Goal: Information Seeking & Learning: Learn about a topic

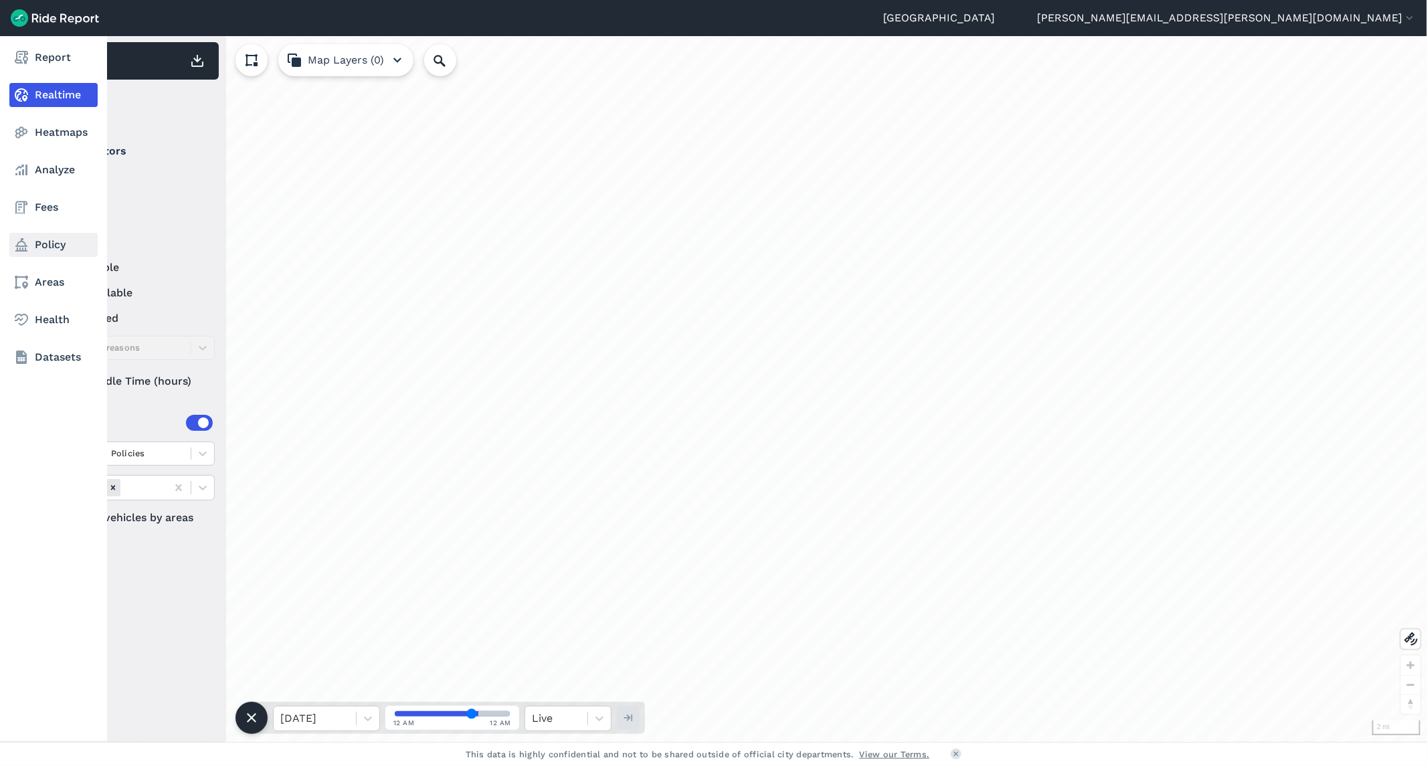
click at [45, 243] on link "Policy" at bounding box center [53, 245] width 88 height 24
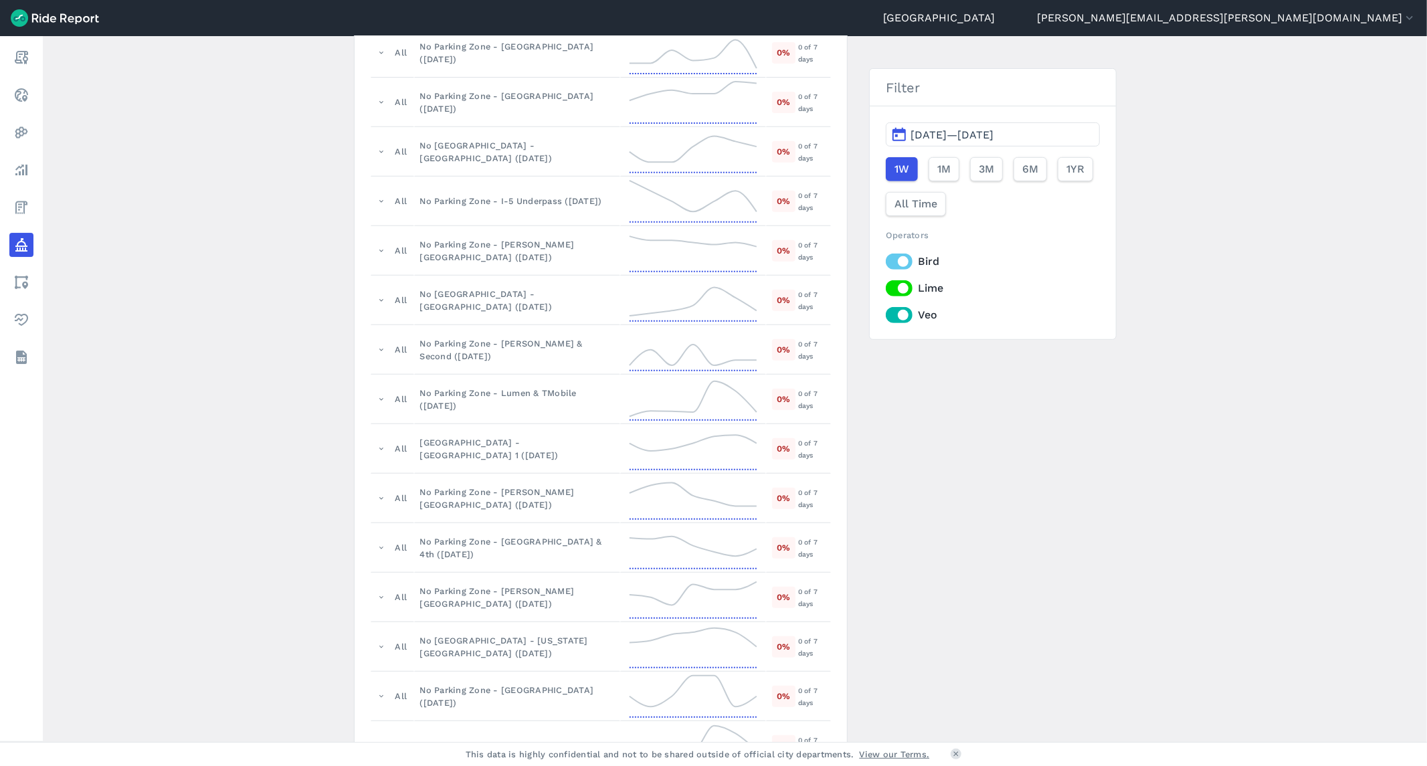
scroll to position [1040, 0]
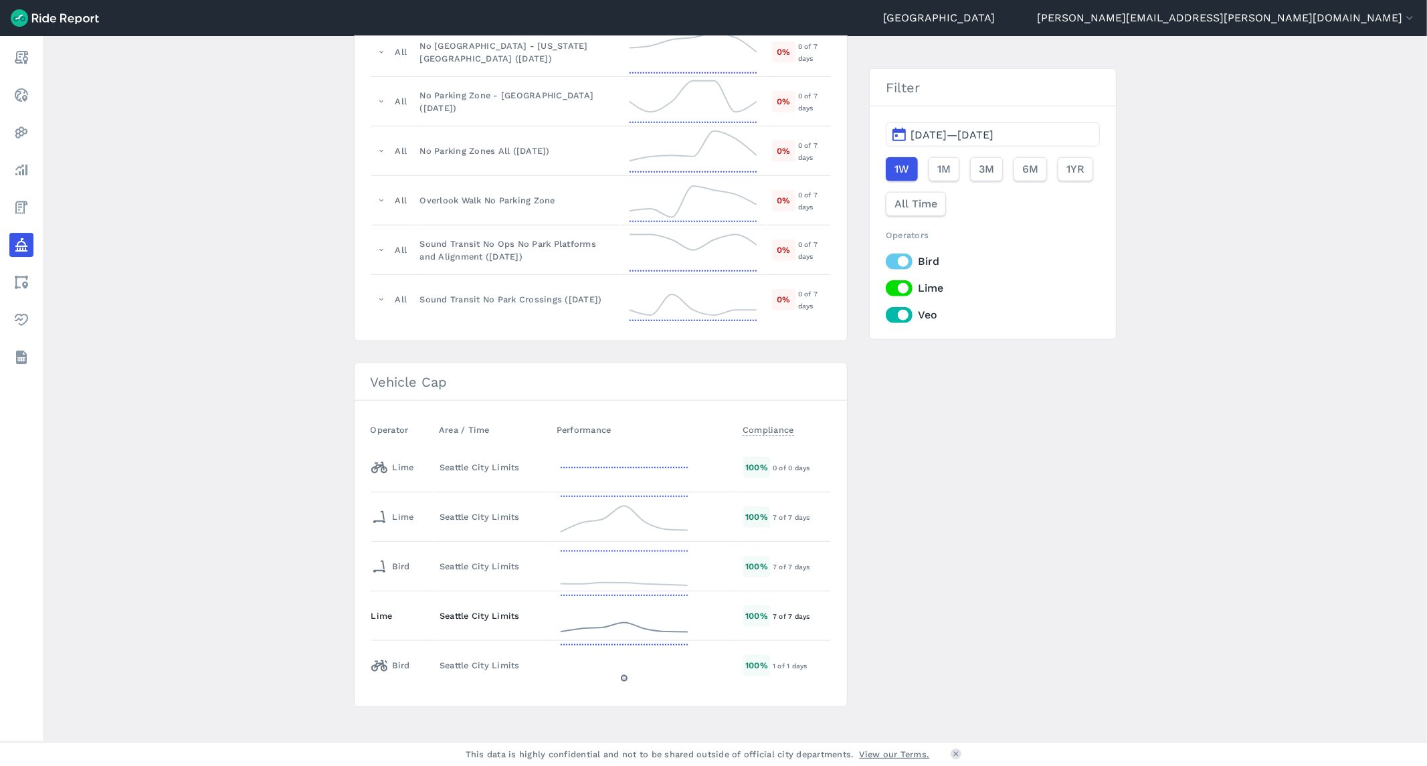
click at [539, 622] on div "Seattle City Limits" at bounding box center [493, 616] width 106 height 13
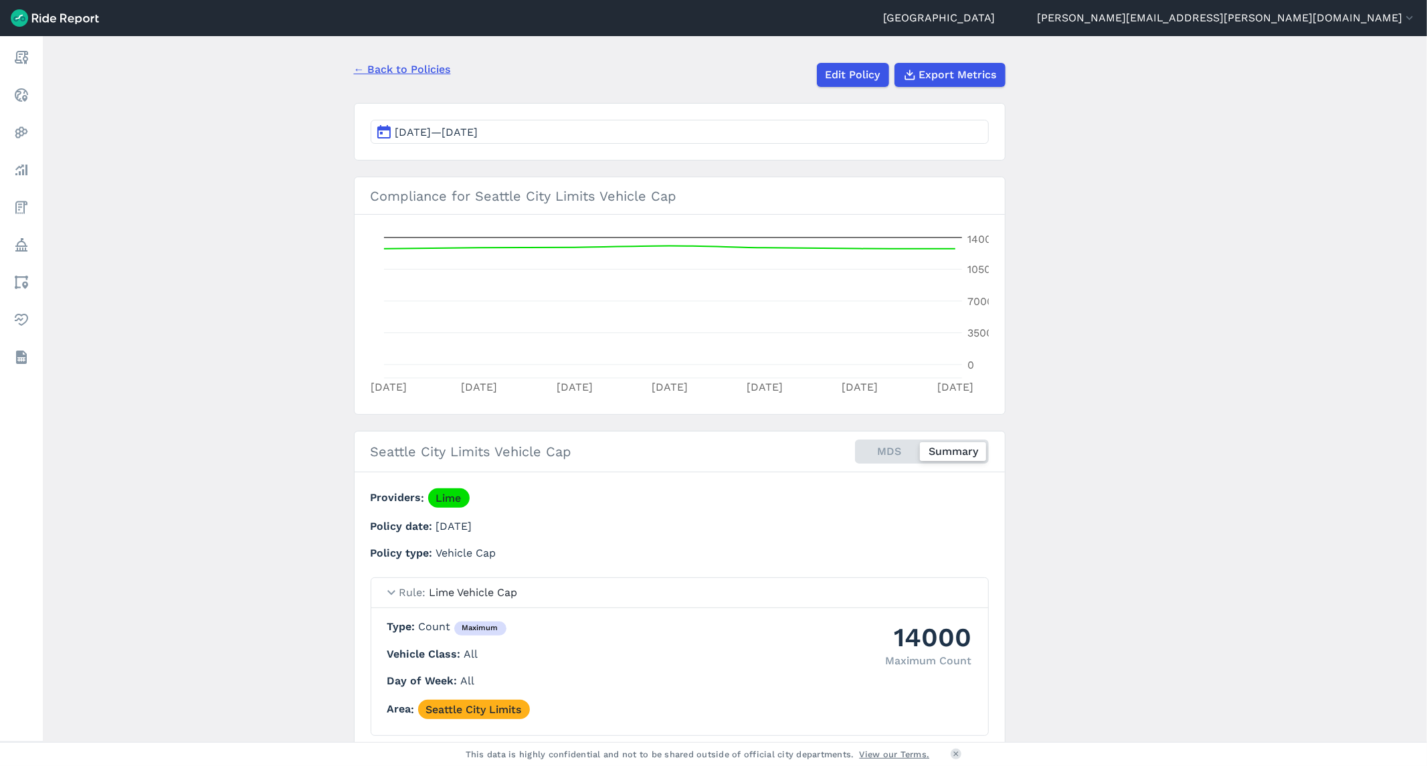
scroll to position [162, 0]
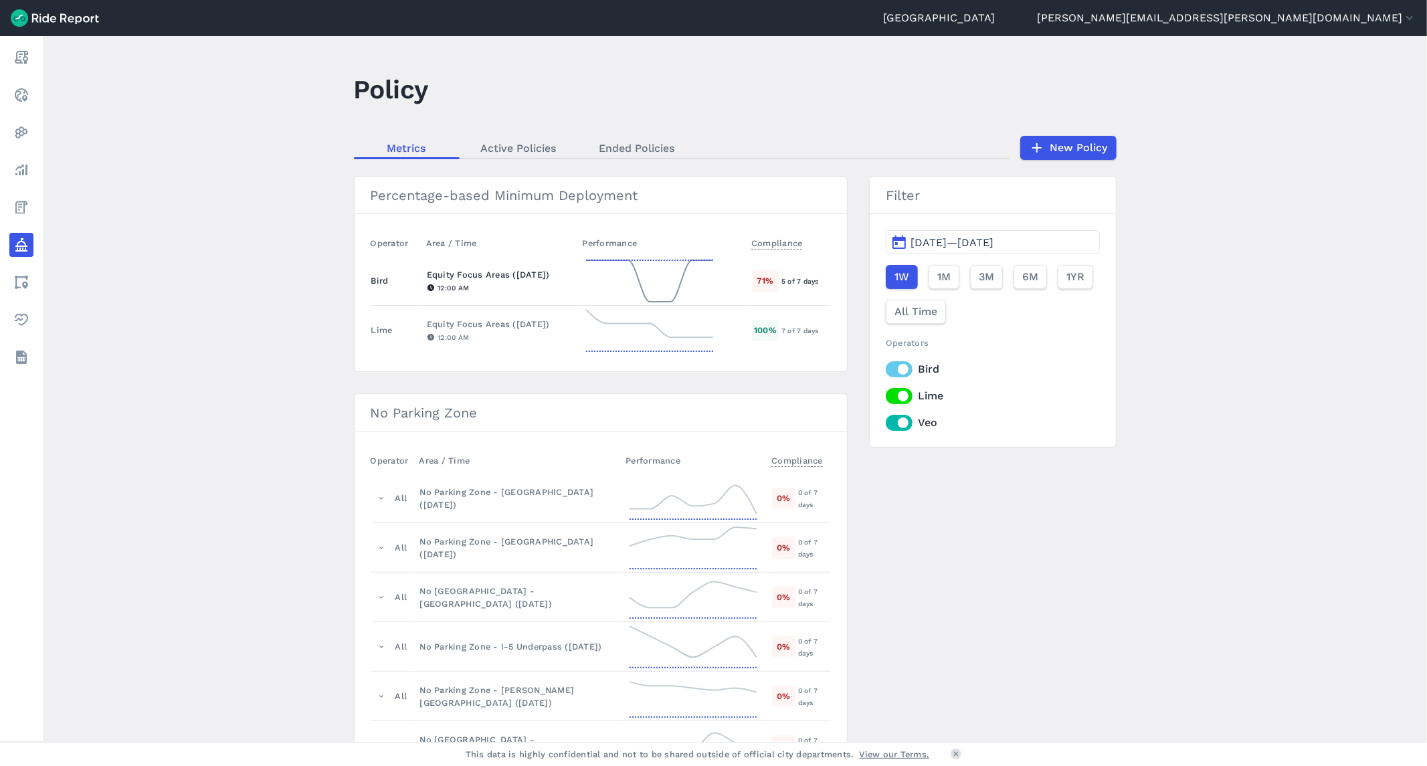
click at [596, 276] on icon at bounding box center [650, 281] width 134 height 48
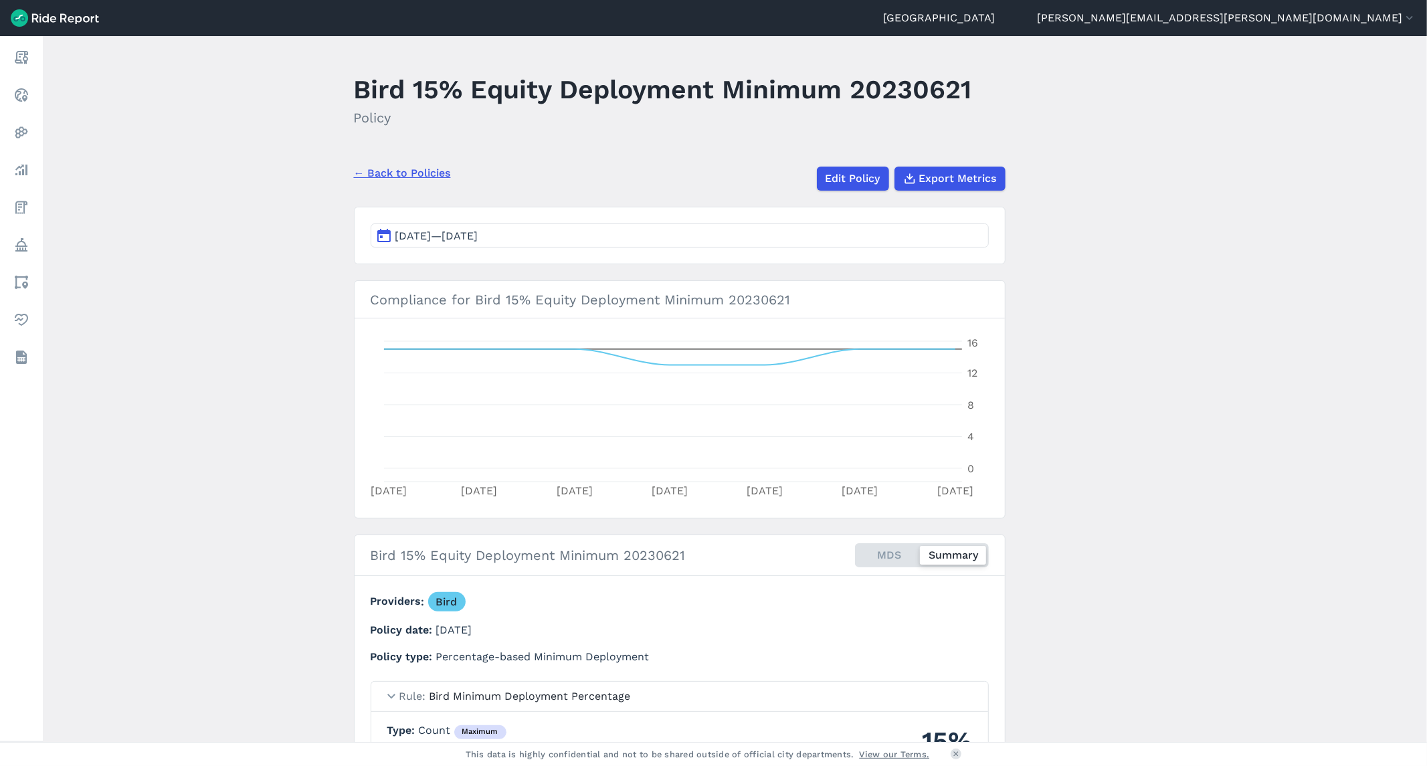
click at [396, 179] on link "← Back to Policies" at bounding box center [402, 173] width 97 height 16
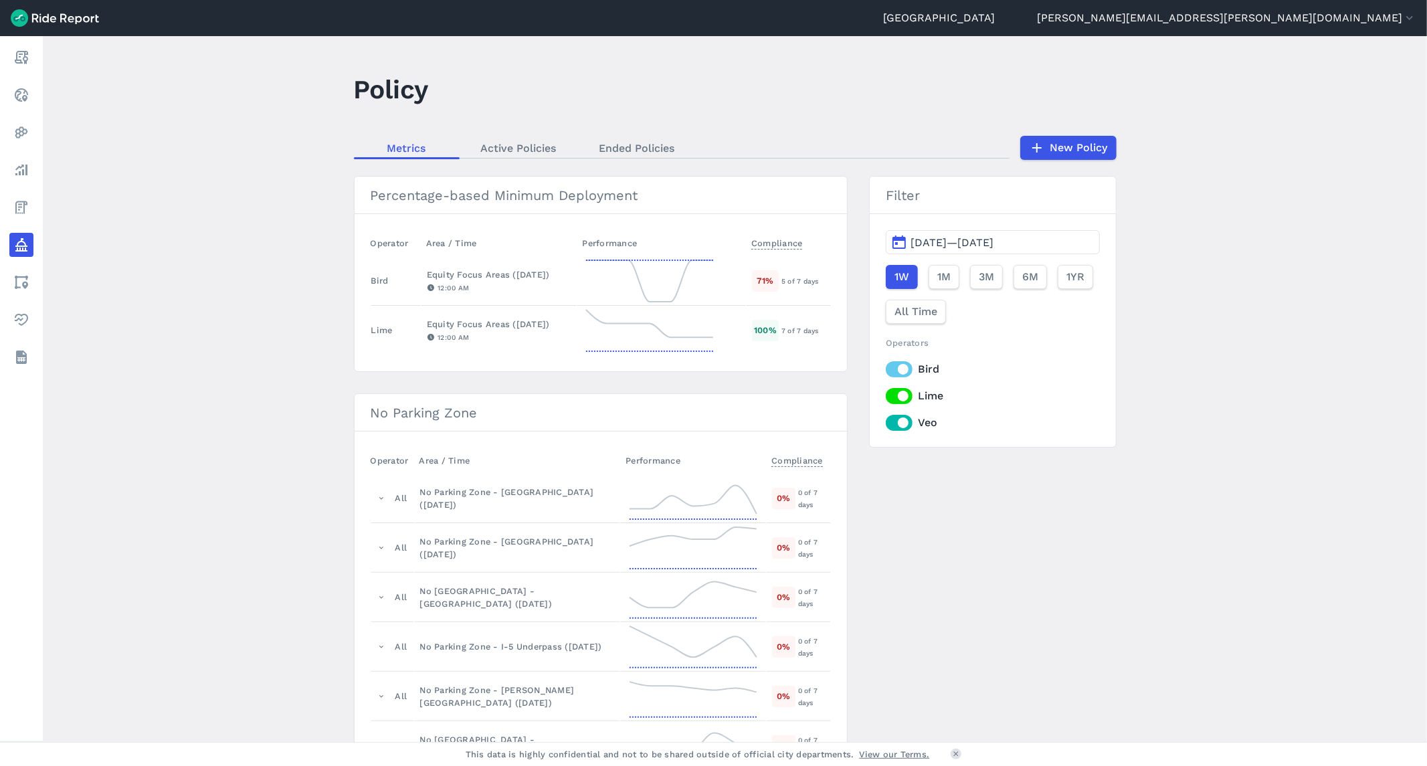
click at [887, 428] on label "Veo" at bounding box center [992, 423] width 213 height 16
click at [886, 424] on input "Veo" at bounding box center [886, 419] width 0 height 9
click at [559, 351] on td "Equity Focus Areas ([DATE]) 12:00 AM" at bounding box center [499, 331] width 157 height 50
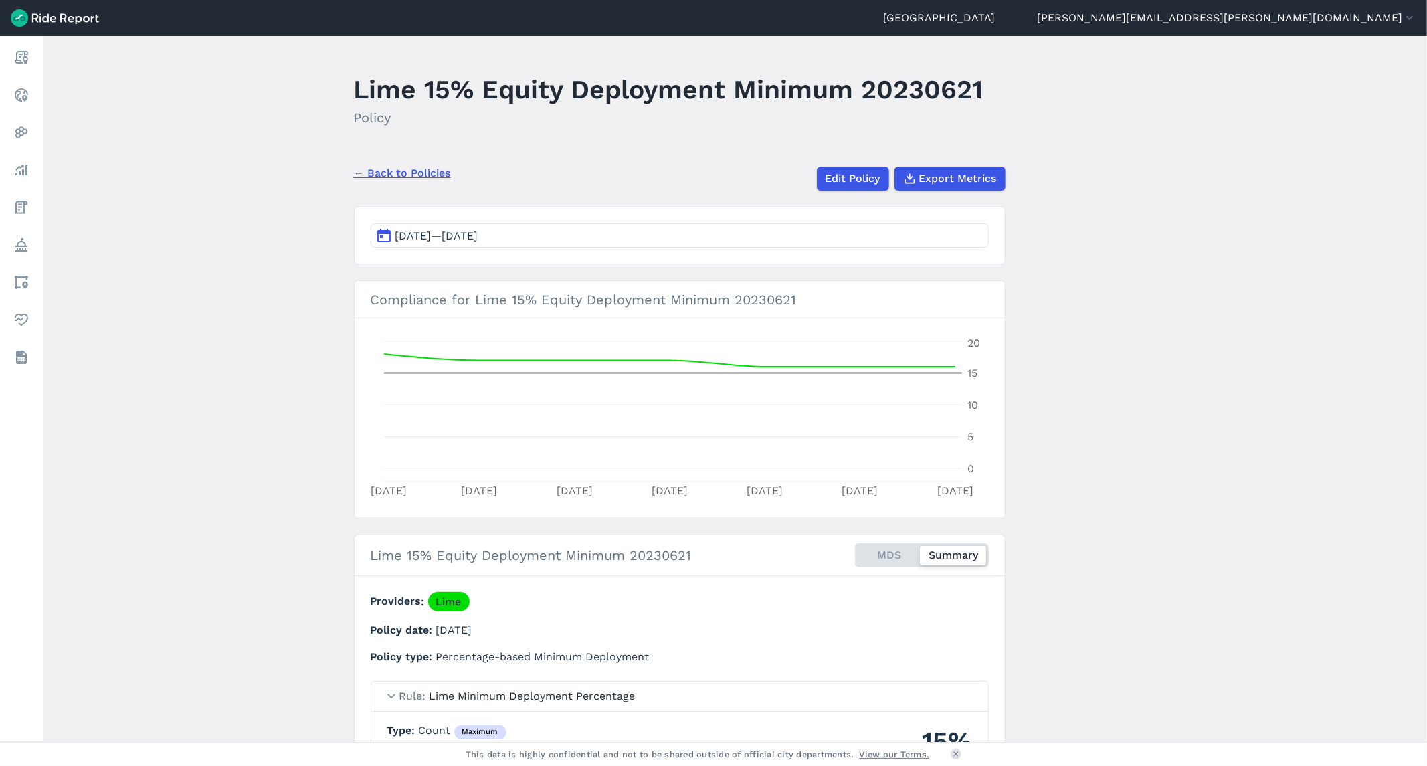
click at [385, 173] on link "← Back to Policies" at bounding box center [402, 173] width 97 height 16
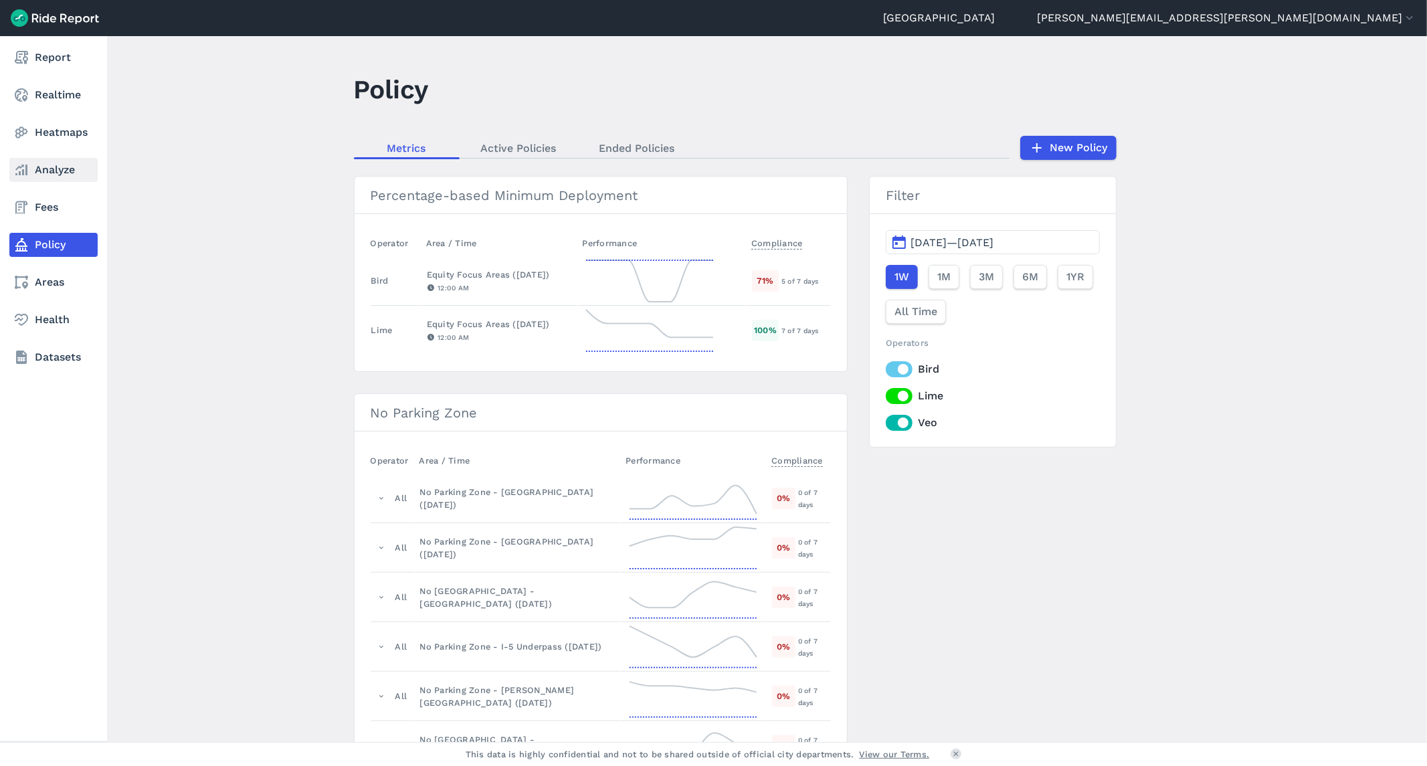
click at [55, 171] on link "Analyze" at bounding box center [53, 170] width 88 height 24
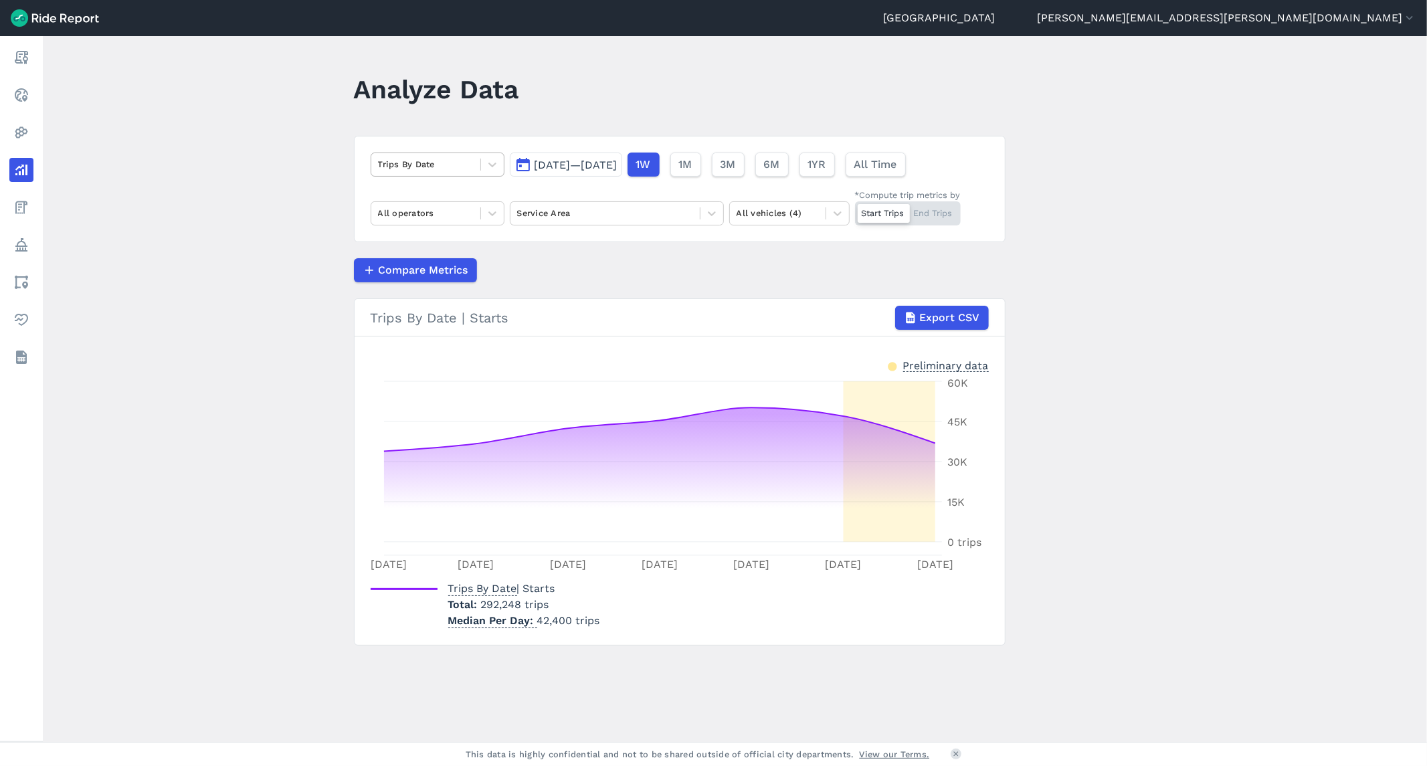
click at [407, 171] on div at bounding box center [426, 164] width 96 height 15
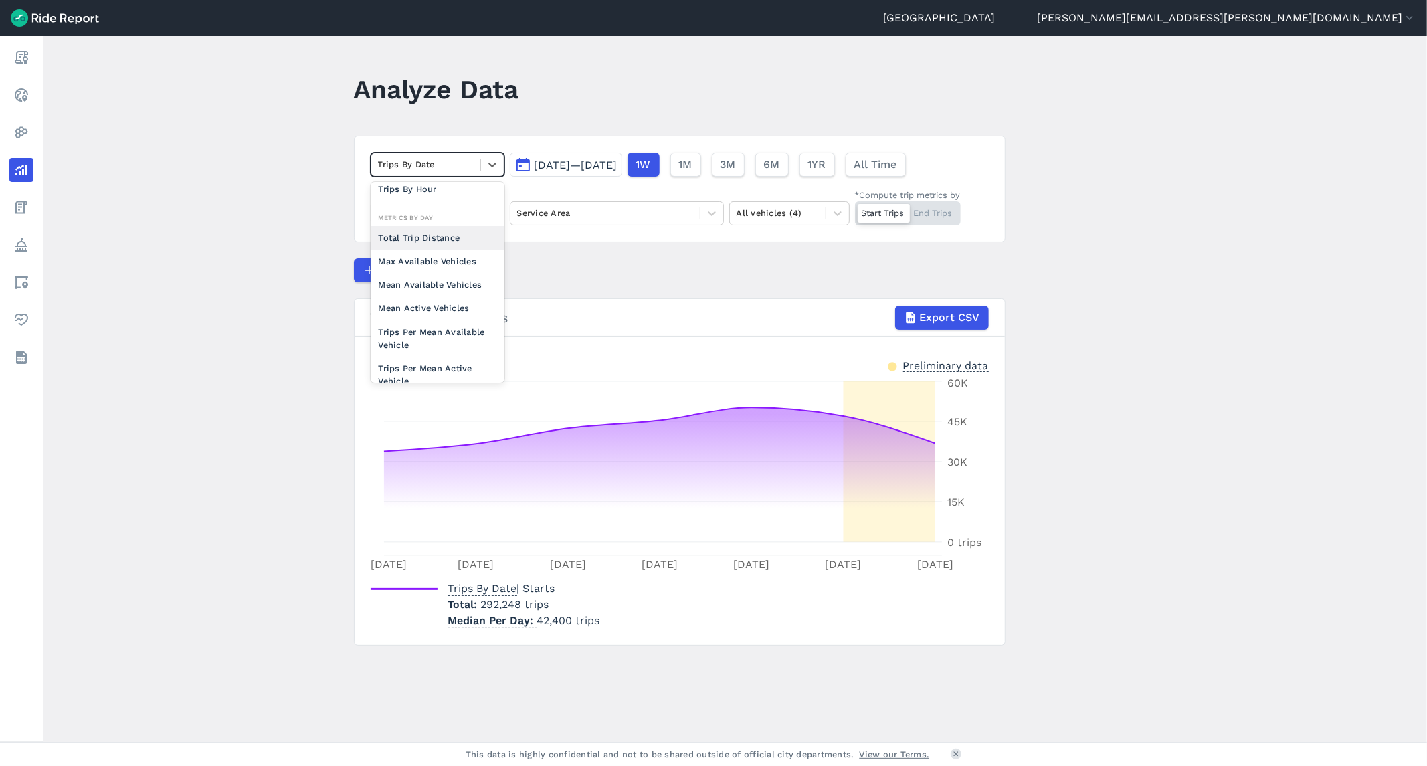
scroll to position [116, 0]
click at [446, 297] on div "Trips Per Mean Available Vehicle" at bounding box center [438, 297] width 134 height 36
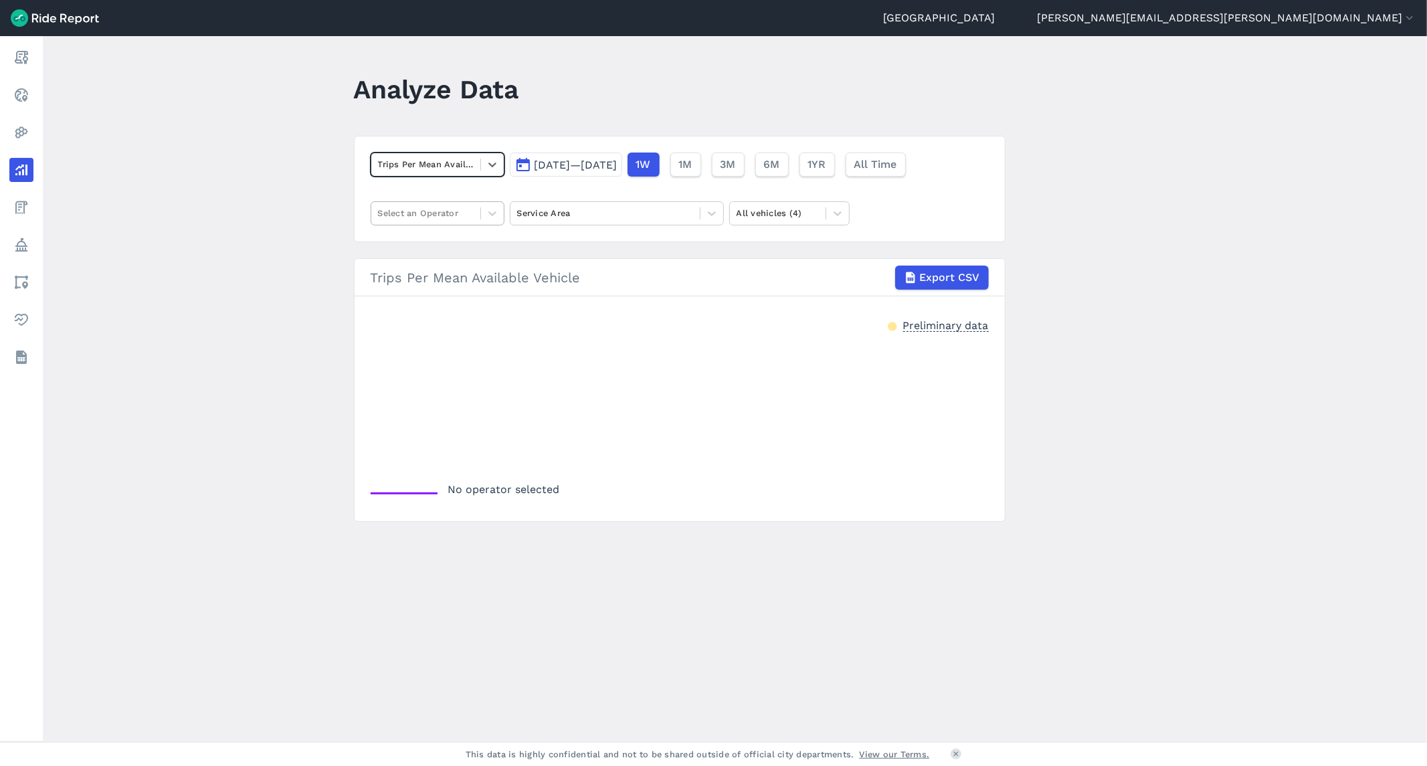
click at [456, 216] on div at bounding box center [426, 212] width 96 height 15
click at [430, 269] on div "Lime" at bounding box center [438, 268] width 134 height 23
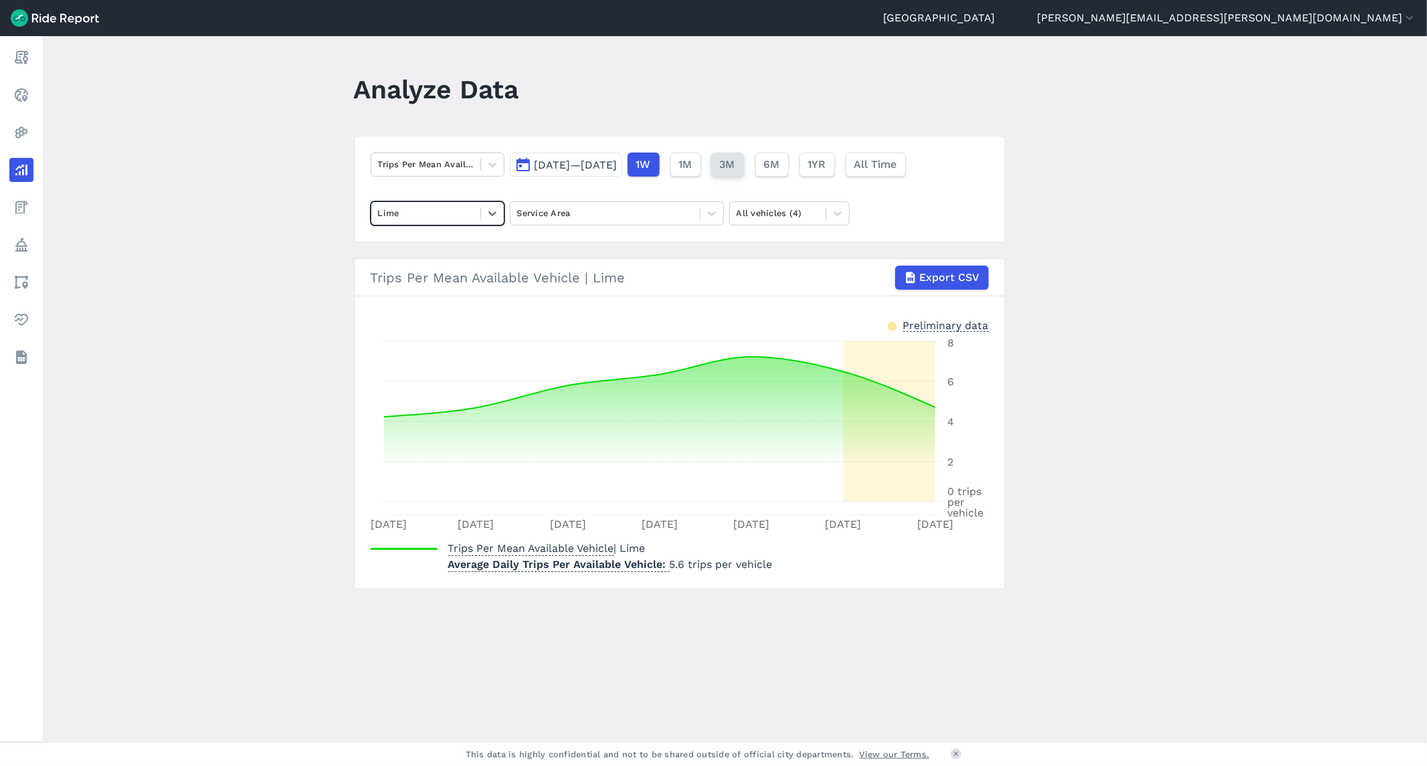
click at [744, 168] on button "3M" at bounding box center [727, 165] width 33 height 24
